Goal: Use online tool/utility

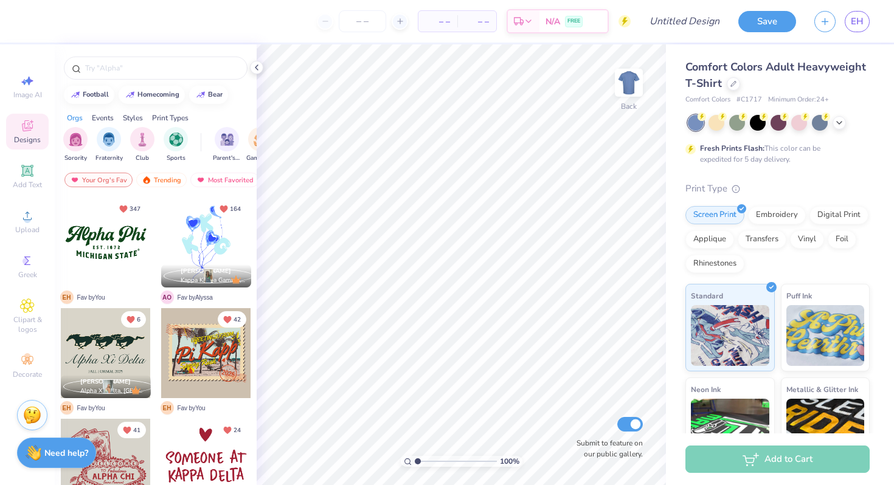
click at [829, 139] on div "Fresh Prints Flash: This color can be expedited for 5 day delivery." at bounding box center [777, 140] width 184 height 50
click at [811, 140] on div "Fresh Prints Flash: This color can be expedited for 5 day delivery." at bounding box center [777, 140] width 184 height 50
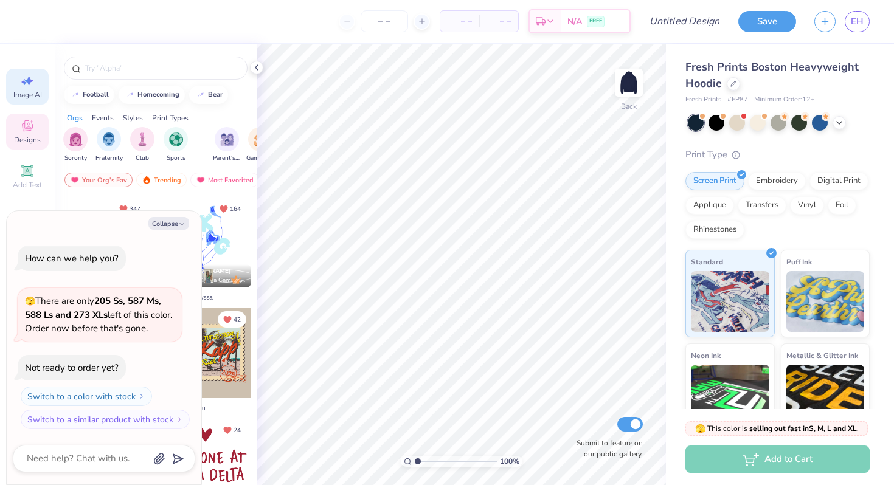
click at [24, 78] on icon at bounding box center [27, 81] width 15 height 15
type textarea "x"
select select "4"
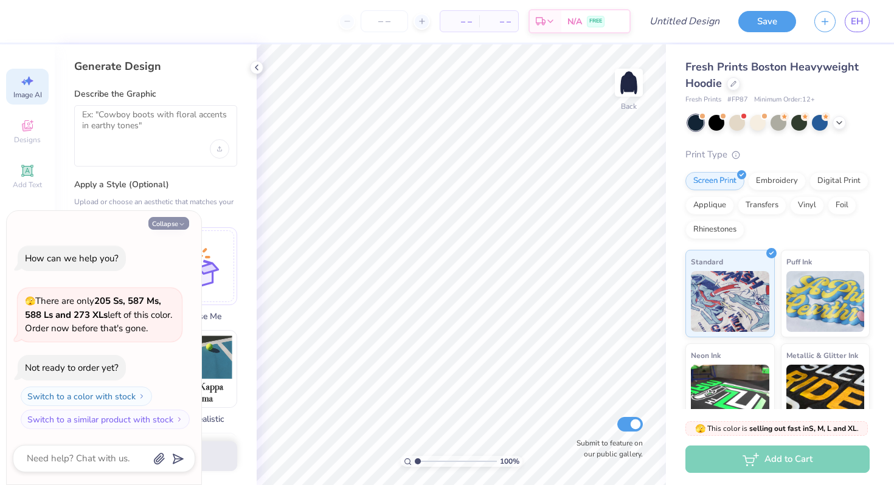
click at [182, 223] on icon "button" at bounding box center [181, 224] width 7 height 7
type textarea "x"
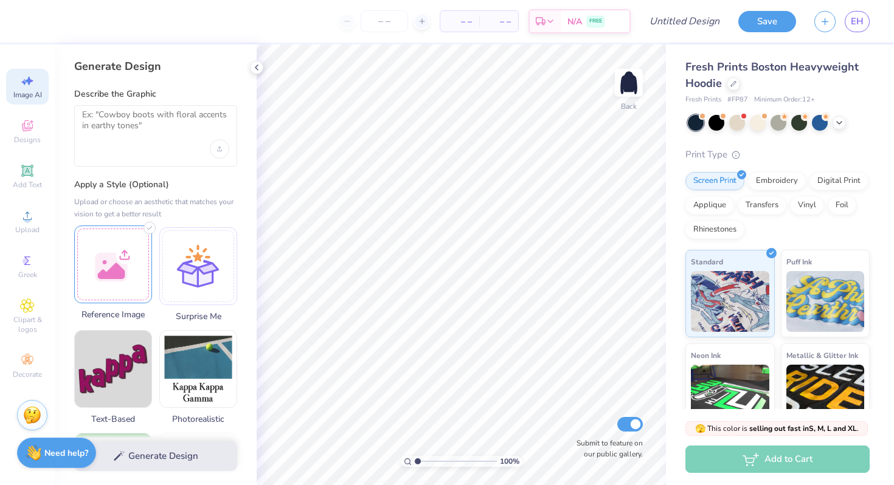
click at [95, 274] on div at bounding box center [113, 265] width 78 height 78
click at [136, 117] on textarea at bounding box center [155, 124] width 147 height 30
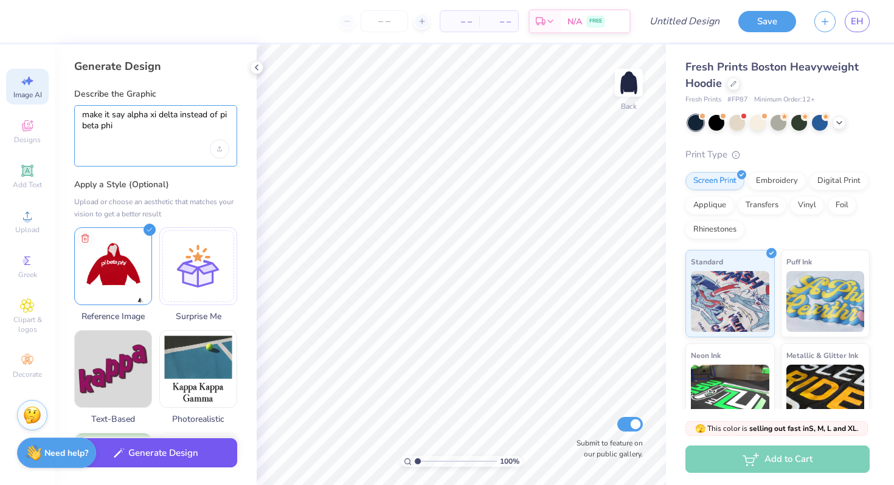
type textarea "make it say alpha xi delta instead of pi beta phi"
click at [152, 463] on button "Generate Design" at bounding box center [155, 453] width 163 height 30
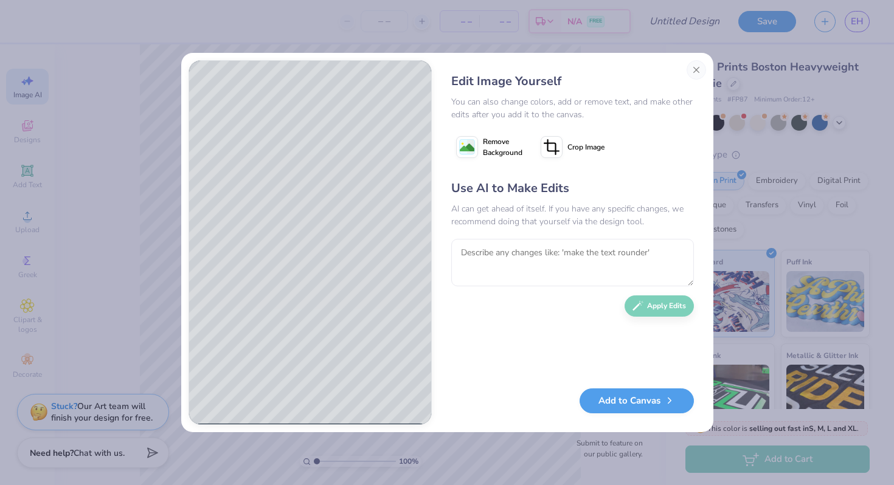
click at [475, 147] on icon at bounding box center [467, 147] width 22 height 22
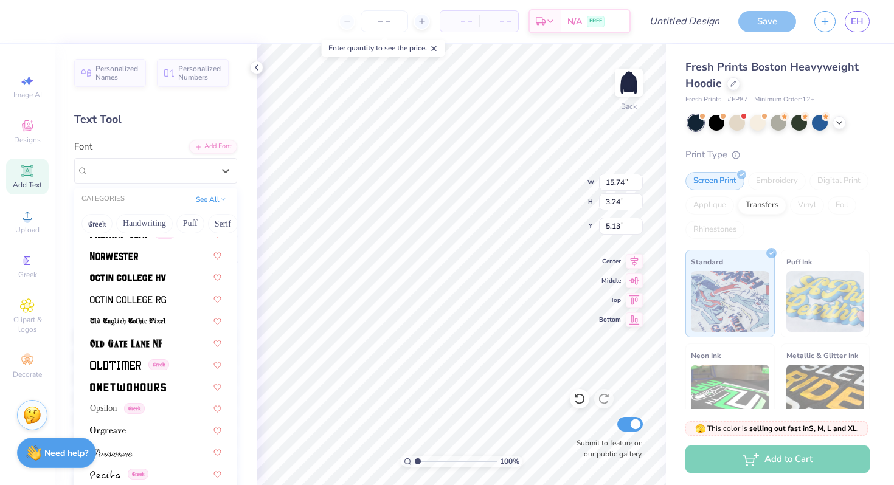
scroll to position [4761, 0]
